Goal: Obtain resource: Obtain resource

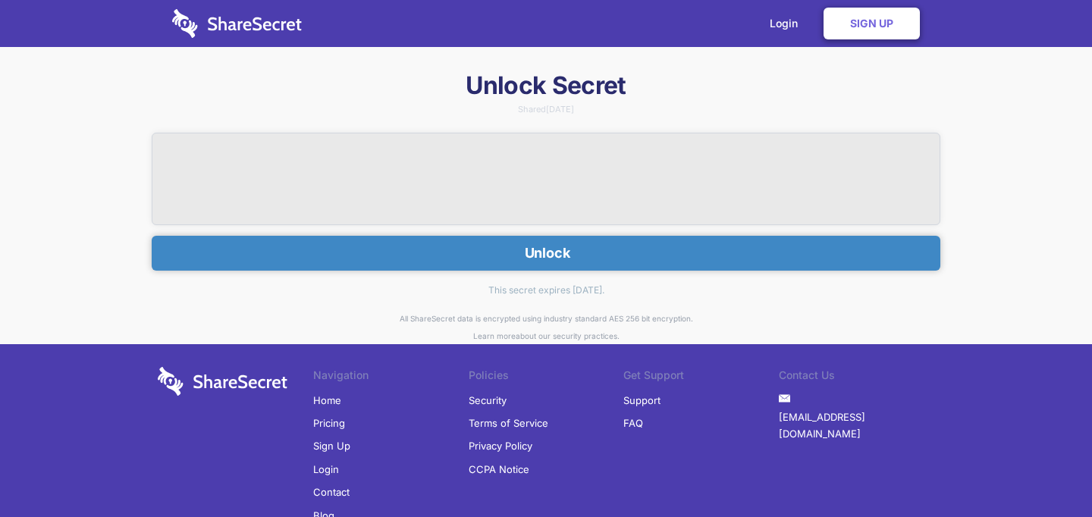
click at [585, 253] on button "Unlock" at bounding box center [546, 253] width 789 height 35
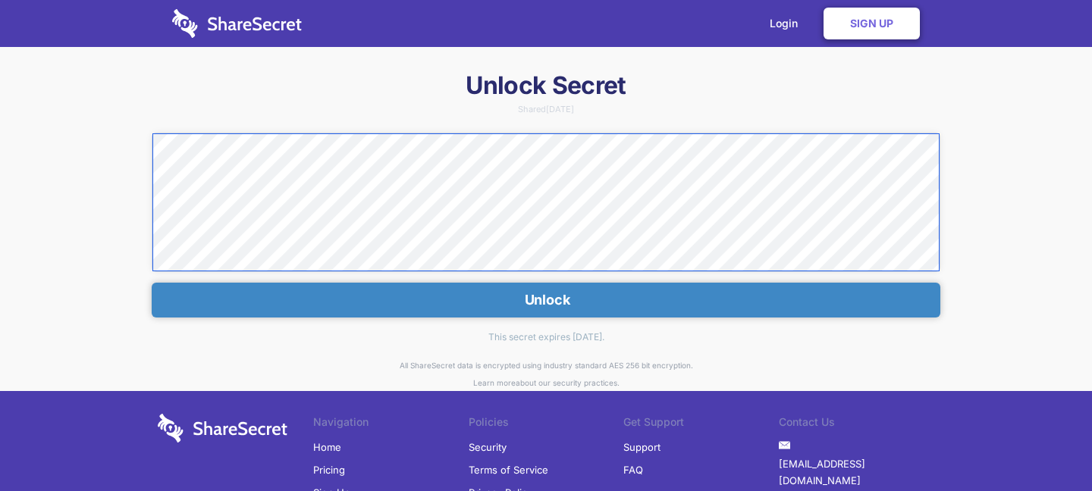
click at [123, 145] on div "Unlock Secret Shared [DATE] Unlock This secret expires [DATE]. All ShareSecret …" at bounding box center [546, 342] width 1092 height 545
click at [531, 308] on button "Unlock" at bounding box center [546, 300] width 789 height 35
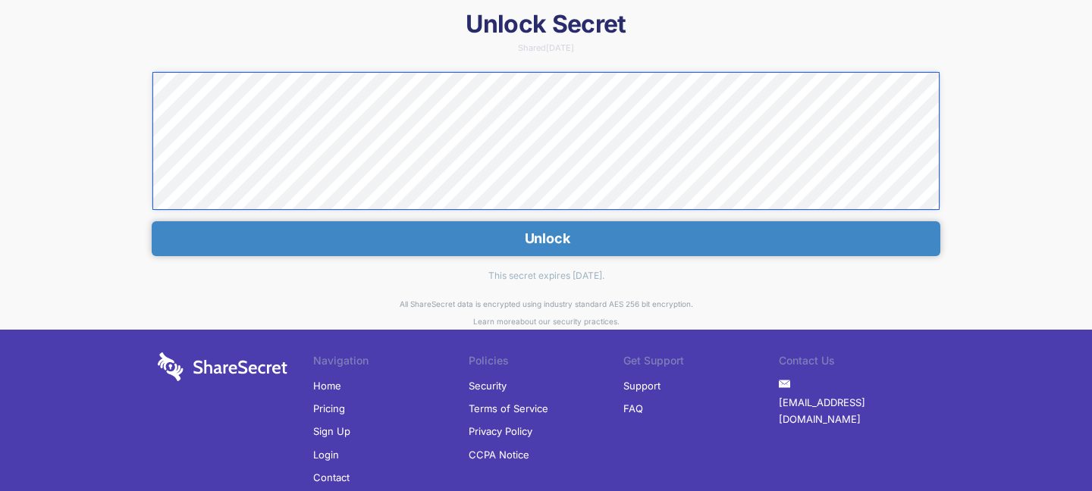
scroll to position [74, 0]
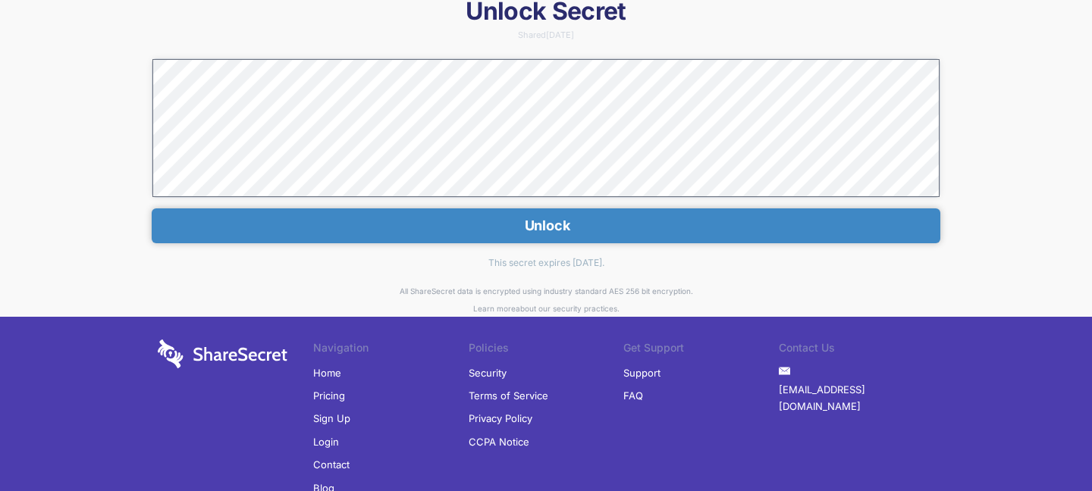
click at [546, 222] on button "Unlock" at bounding box center [546, 226] width 789 height 35
